Goal: Find specific page/section: Find specific page/section

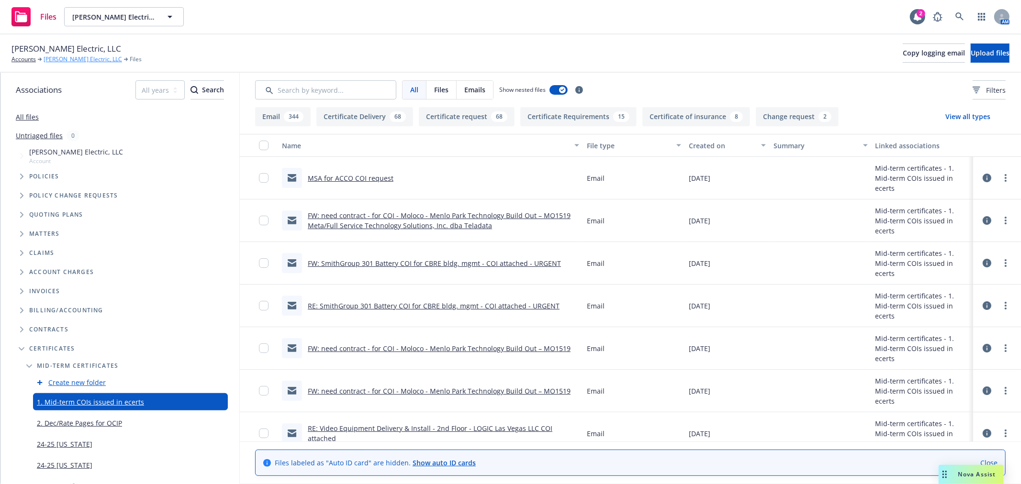
click at [65, 61] on link "[PERSON_NAME] Electric, LLC" at bounding box center [83, 59] width 79 height 9
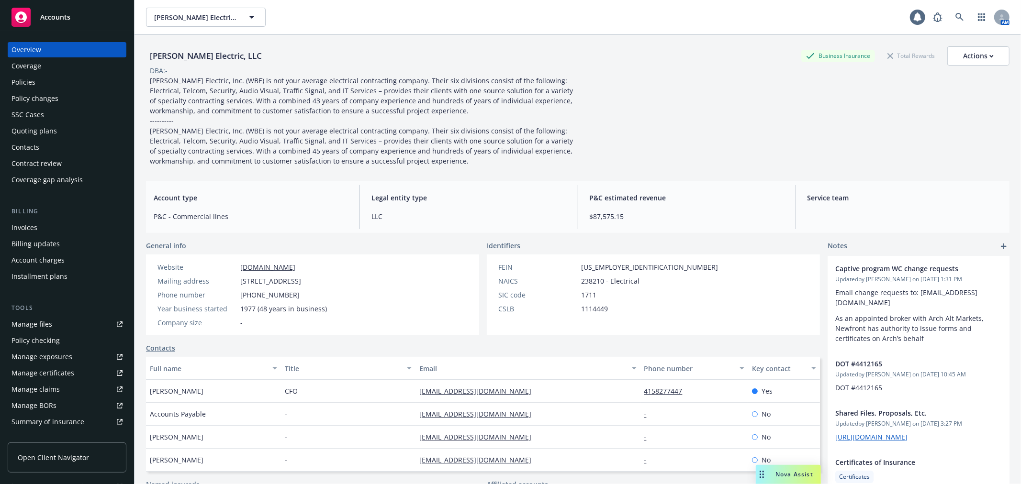
click at [62, 83] on div "Policies" at bounding box center [66, 82] width 111 height 15
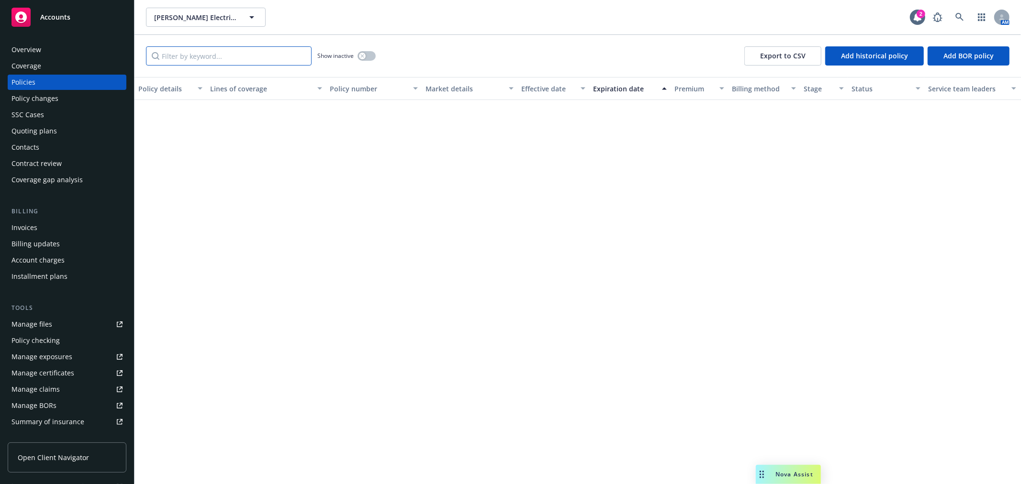
click at [217, 51] on input "Filter by keyword..." at bounding box center [229, 55] width 166 height 19
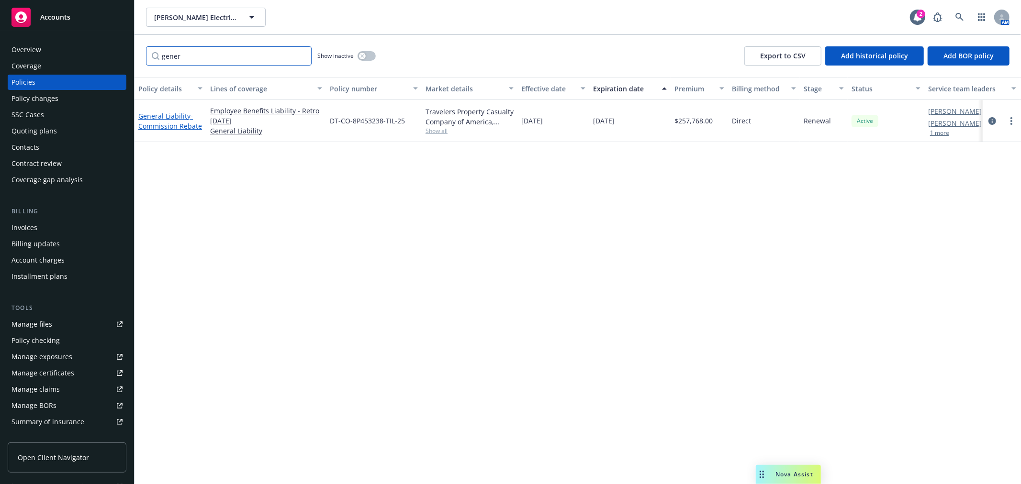
type input "gener"
click at [160, 125] on span "- Commission Rebate" at bounding box center [170, 121] width 64 height 19
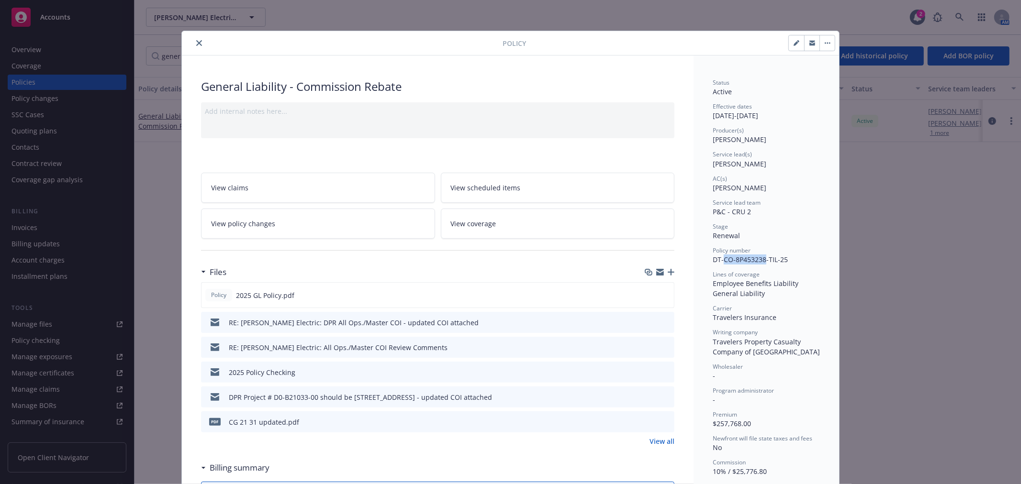
drag, startPoint x: 720, startPoint y: 260, endPoint x: 758, endPoint y: 260, distance: 37.8
click at [762, 260] on span "DT-CO-8P453238-TIL-25" at bounding box center [750, 259] width 75 height 9
copy span "CO-8P453238"
click at [193, 36] on div "Policy" at bounding box center [510, 43] width 657 height 24
drag, startPoint x: 193, startPoint y: 37, endPoint x: 204, endPoint y: 53, distance: 18.6
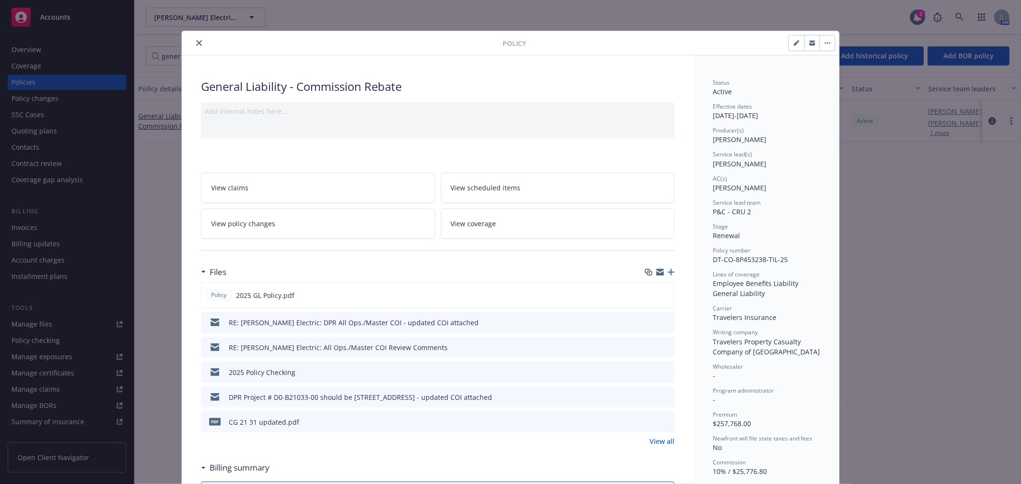
click at [194, 40] on button "close" at bounding box center [198, 42] width 11 height 11
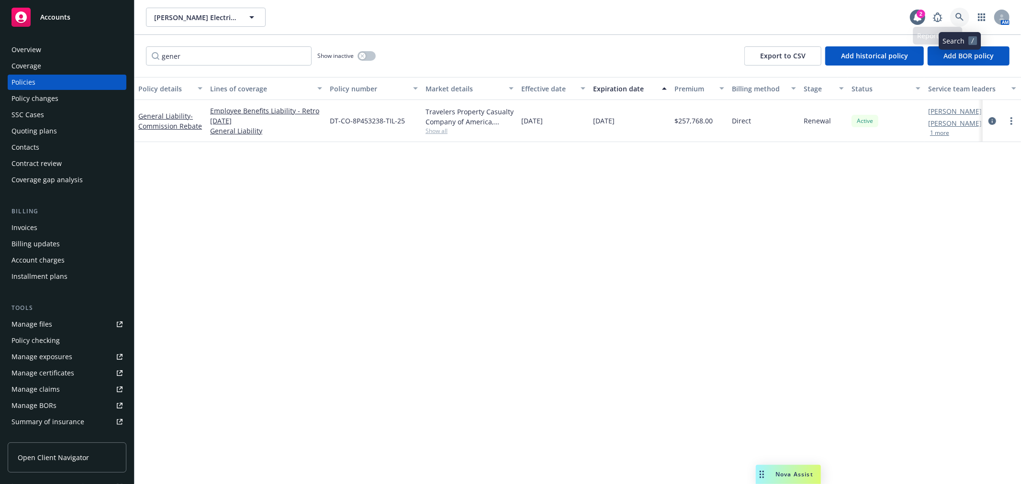
click at [964, 16] on icon at bounding box center [960, 17] width 9 height 9
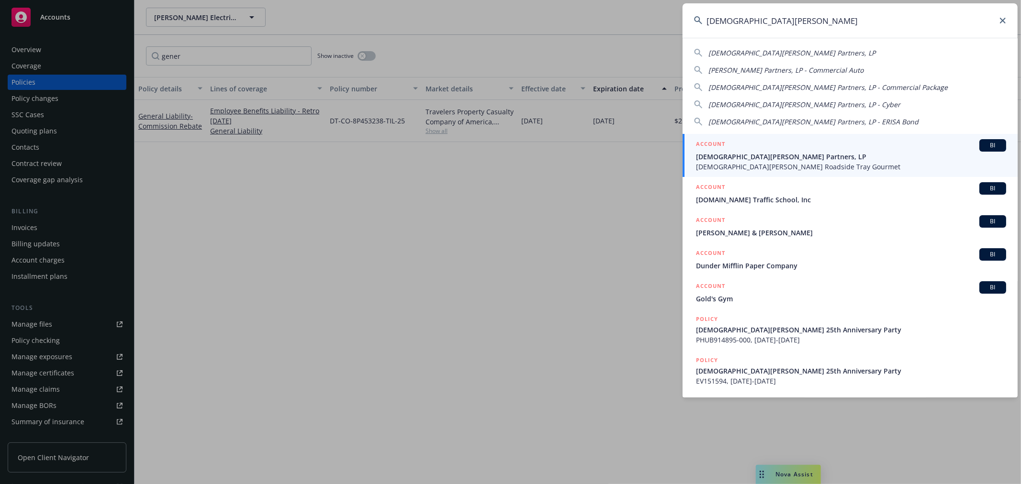
type input "[DEMOGRAPHIC_DATA][PERSON_NAME]"
click at [753, 156] on span "[DEMOGRAPHIC_DATA][PERSON_NAME] Partners, LP" at bounding box center [851, 157] width 310 height 10
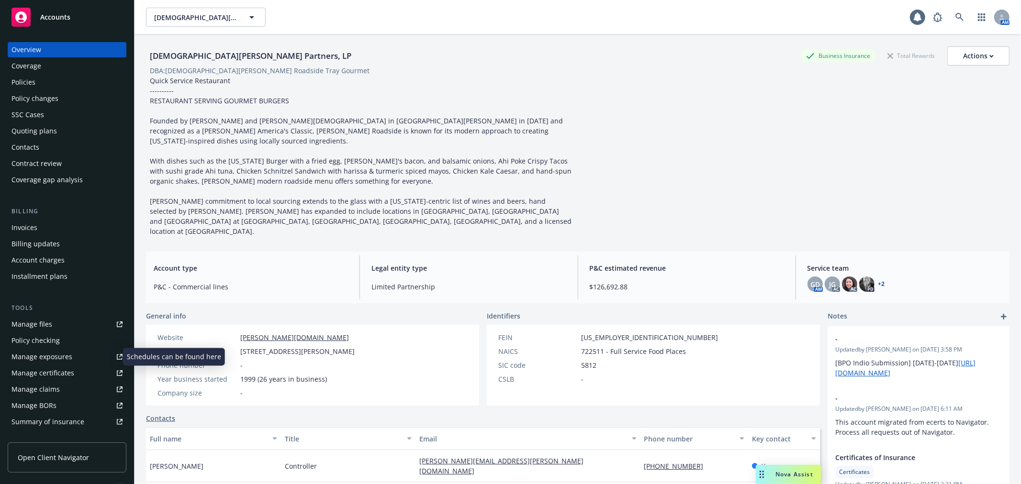
click at [61, 360] on div "Manage exposures" at bounding box center [41, 356] width 61 height 15
click at [956, 16] on icon at bounding box center [960, 17] width 9 height 9
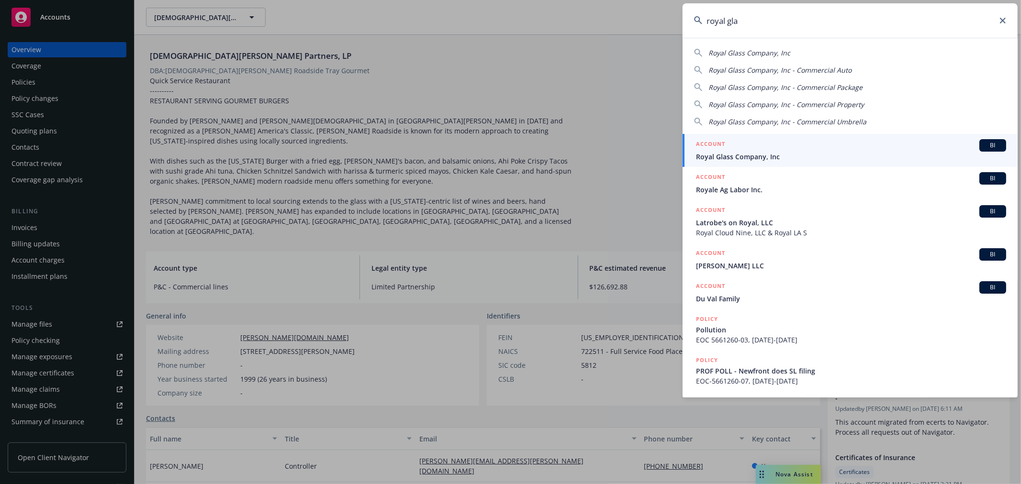
type input "royal gla"
click at [755, 147] on div "ACCOUNT BI" at bounding box center [851, 145] width 310 height 12
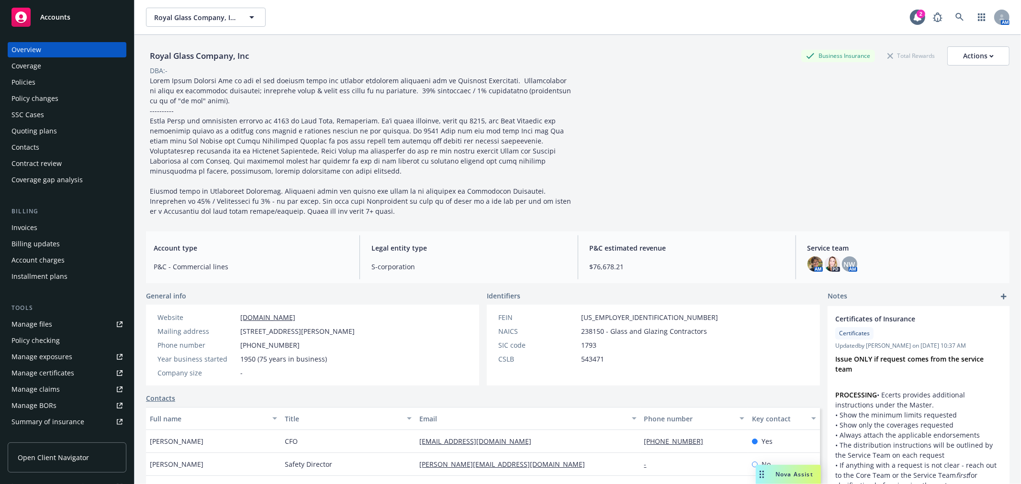
click at [67, 222] on div "Invoices" at bounding box center [66, 227] width 111 height 15
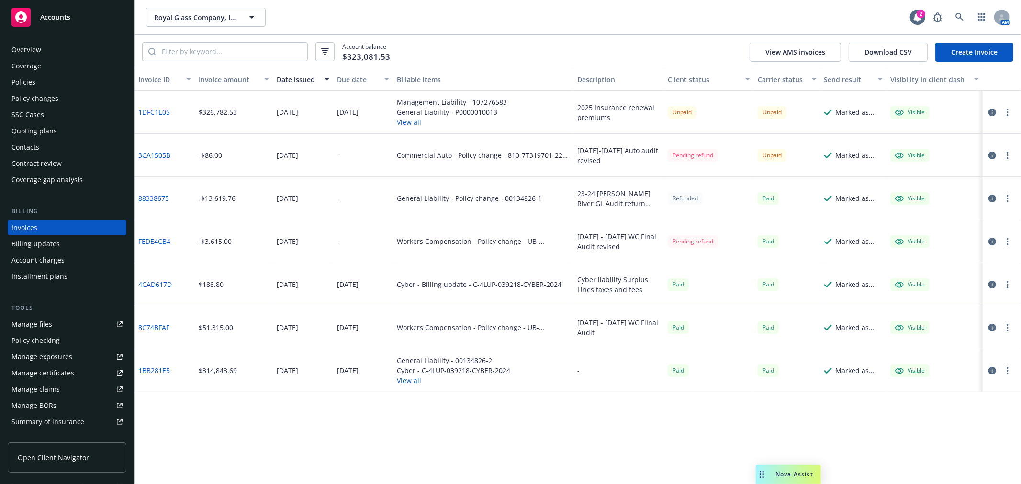
click at [151, 112] on link "1DFC1E05" at bounding box center [154, 112] width 32 height 10
